Goal: Use online tool/utility: Utilize a website feature to perform a specific function

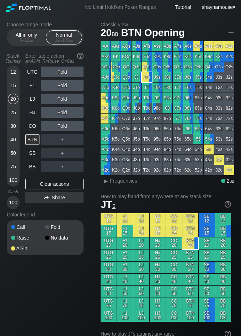
click at [17, 113] on div "25" at bounding box center [13, 112] width 11 height 11
click at [12, 94] on div "20" at bounding box center [13, 99] width 11 height 11
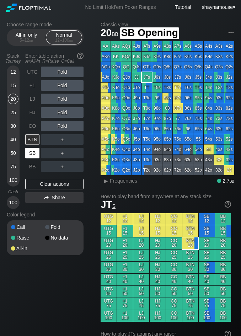
click at [33, 154] on div "SB" at bounding box center [32, 153] width 14 height 11
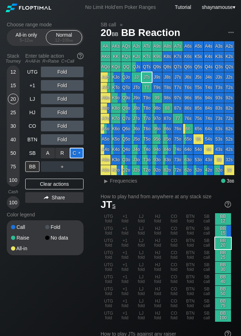
click at [76, 149] on div "C ✕" at bounding box center [77, 153] width 14 height 11
click at [63, 166] on div "R ✕" at bounding box center [62, 166] width 14 height 11
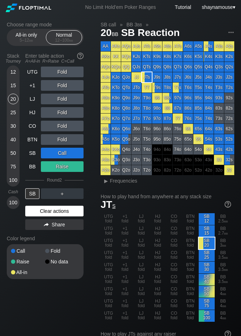
click at [64, 211] on div "Clear actions" at bounding box center [54, 211] width 58 height 11
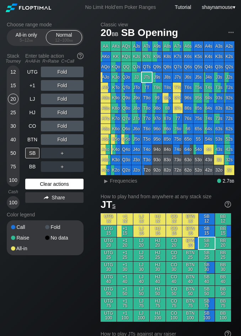
click at [64, 211] on div "Color legend" at bounding box center [45, 214] width 77 height 11
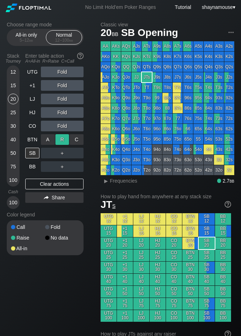
click at [63, 142] on div "R ✕" at bounding box center [62, 139] width 14 height 11
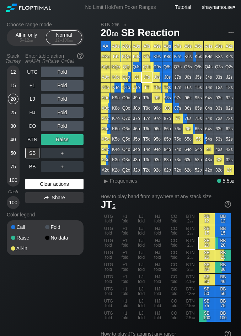
click at [71, 187] on div "Clear actions" at bounding box center [54, 184] width 58 height 11
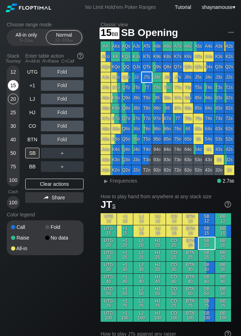
click at [14, 86] on div "15" at bounding box center [13, 85] width 11 height 11
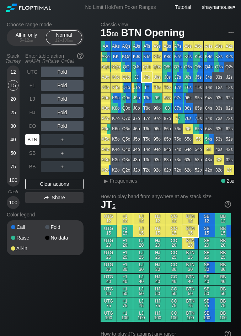
click at [36, 142] on div "BTN" at bounding box center [32, 139] width 14 height 11
click at [36, 140] on div "BTN" at bounding box center [32, 139] width 14 height 11
click at [11, 113] on div "25" at bounding box center [13, 112] width 11 height 11
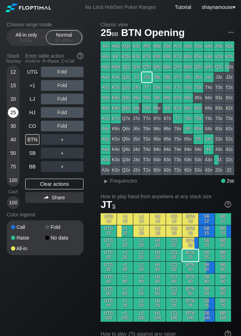
click at [11, 112] on div "25" at bounding box center [13, 112] width 11 height 11
click at [11, 111] on div "25" at bounding box center [13, 112] width 11 height 11
click at [63, 100] on div "R ✕" at bounding box center [62, 99] width 14 height 11
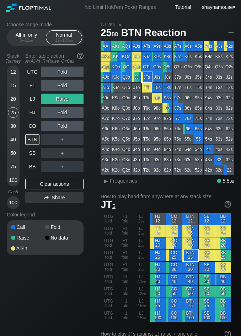
click at [68, 177] on div "UTG Fold +1 Fold LJ Raise HJ Fold CO Fold BTN ＋ SB ＋ BB ＋ Clear actions Share" at bounding box center [54, 138] width 58 height 142
click at [68, 184] on div "Clear actions" at bounding box center [54, 184] width 58 height 11
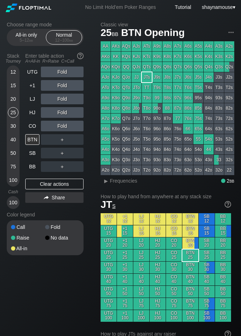
drag, startPoint x: 68, startPoint y: 184, endPoint x: 124, endPoint y: 191, distance: 56.6
click at [69, 185] on div "Clear actions" at bounding box center [54, 184] width 58 height 11
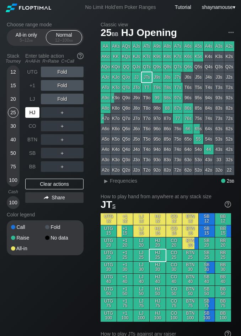
click at [28, 112] on div "HJ" at bounding box center [32, 112] width 14 height 11
click at [64, 111] on div "R ✕" at bounding box center [62, 112] width 14 height 11
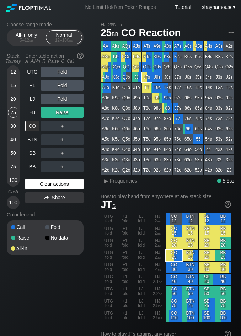
click at [47, 179] on div "UTG Fold +1 Fold LJ Fold HJ Raise CO ＋ BTN ＋ SB ＋ BB ＋ Clear actions Share" at bounding box center [54, 138] width 58 height 142
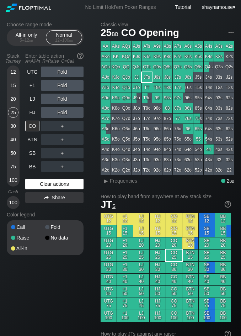
click at [46, 181] on div "Clear actions" at bounding box center [54, 184] width 58 height 11
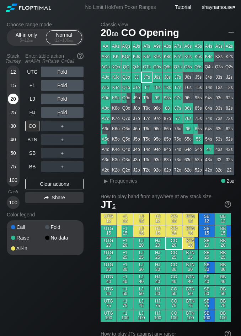
click at [17, 99] on div "20" at bounding box center [13, 99] width 11 height 11
click at [58, 112] on div "R ✕" at bounding box center [62, 112] width 14 height 11
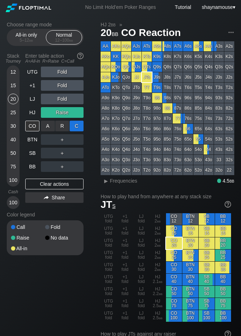
click at [71, 127] on div "C ✕" at bounding box center [77, 126] width 14 height 11
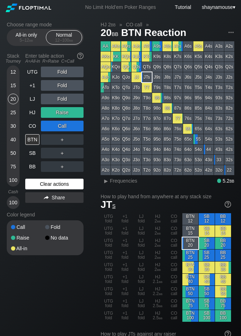
click at [51, 185] on div "Clear actions" at bounding box center [54, 184] width 58 height 11
